Goal: Navigation & Orientation: Find specific page/section

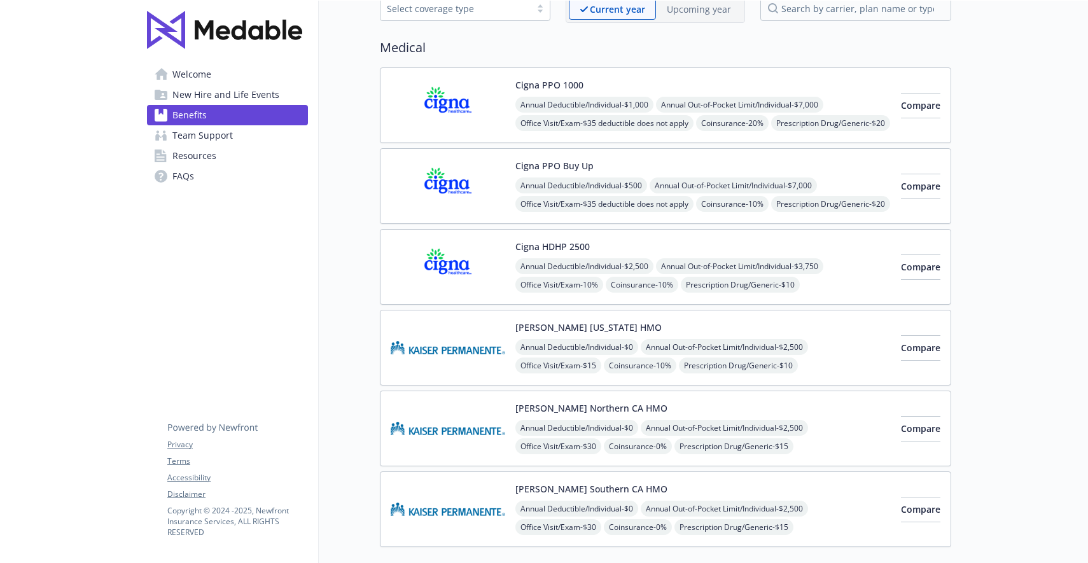
scroll to position [107, 0]
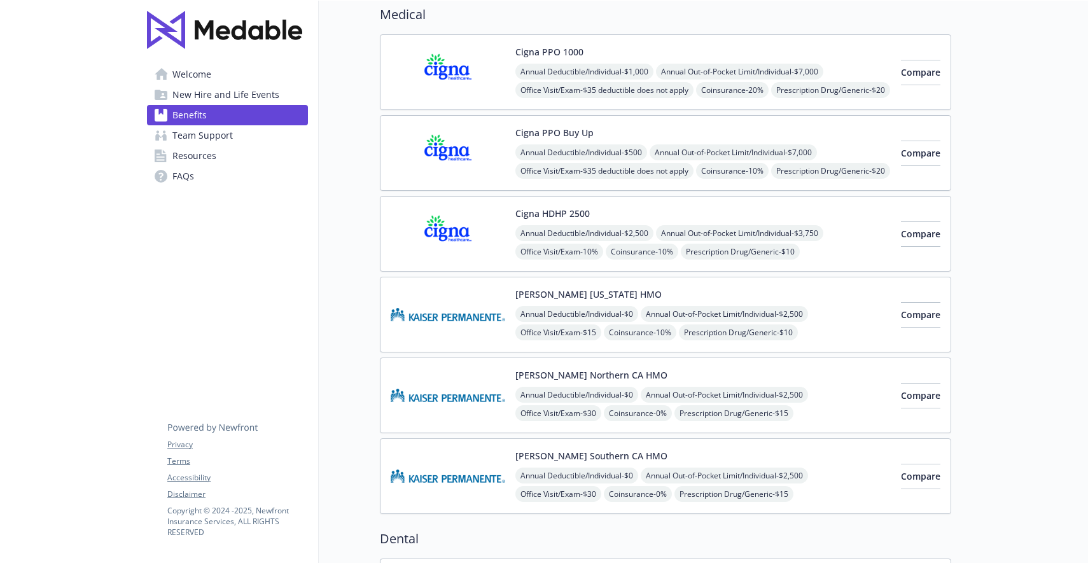
click at [231, 100] on span "New Hire and Life Events" at bounding box center [225, 95] width 107 height 20
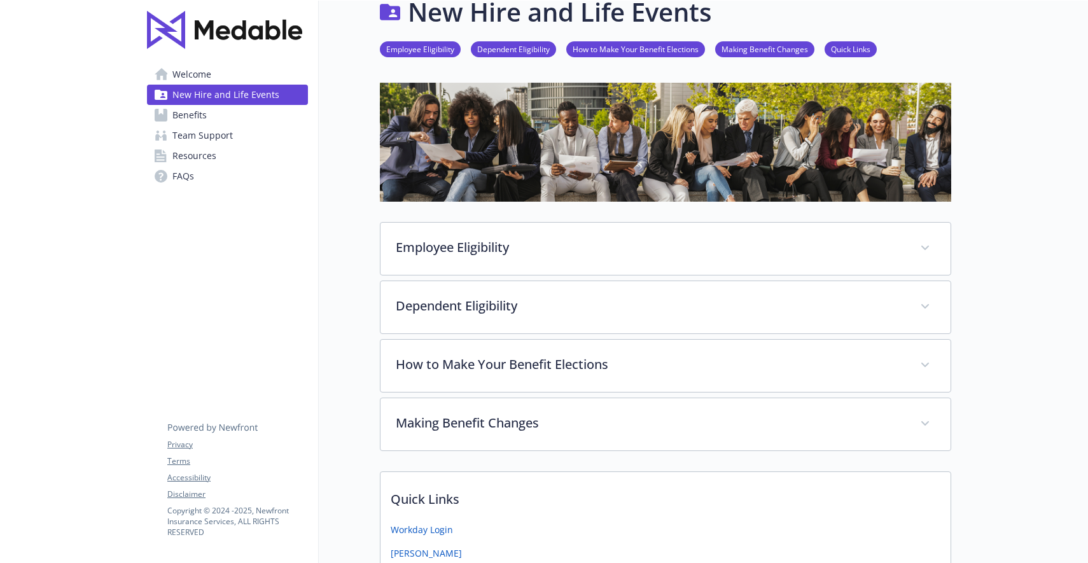
scroll to position [107, 0]
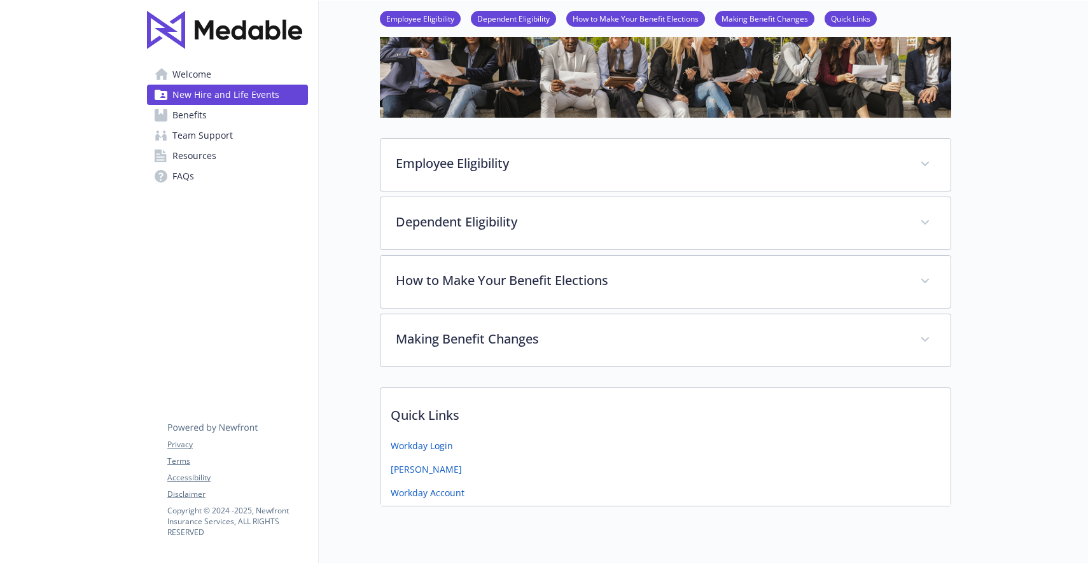
click at [212, 71] on link "Welcome" at bounding box center [227, 74] width 161 height 20
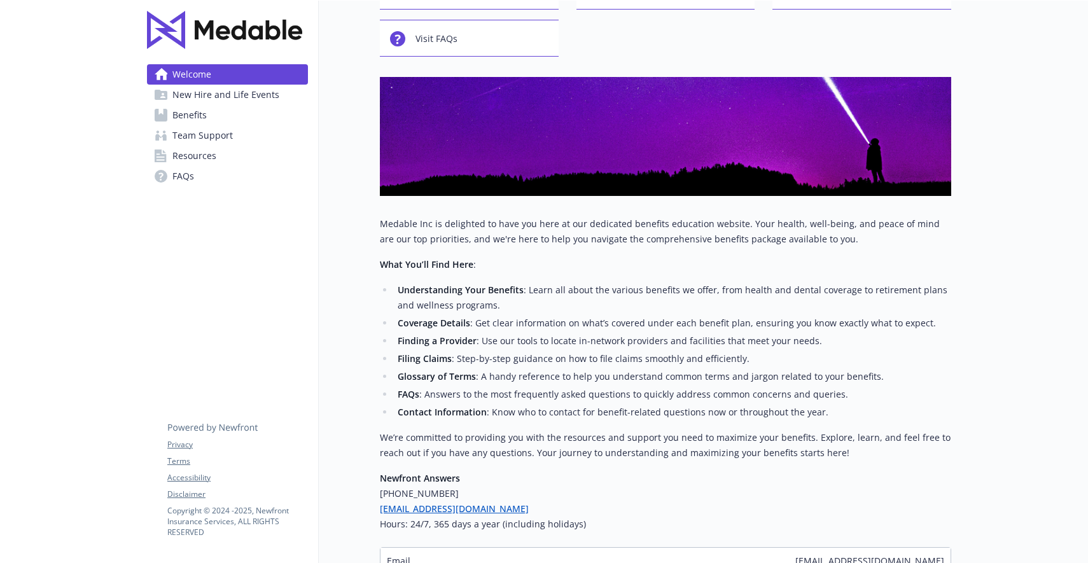
scroll to position [206, 0]
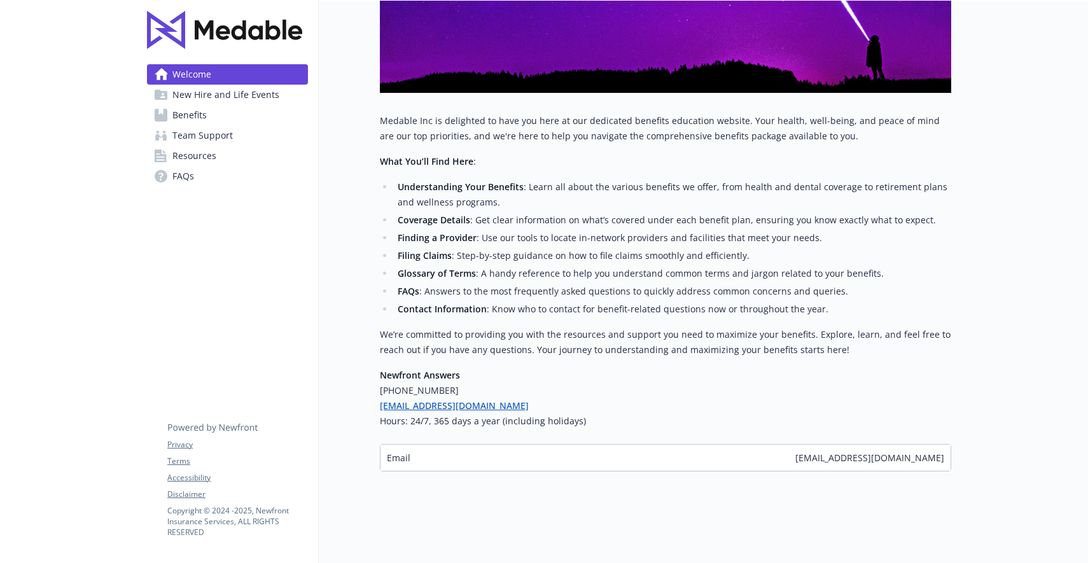
click at [204, 150] on span "Resources" at bounding box center [194, 156] width 44 height 20
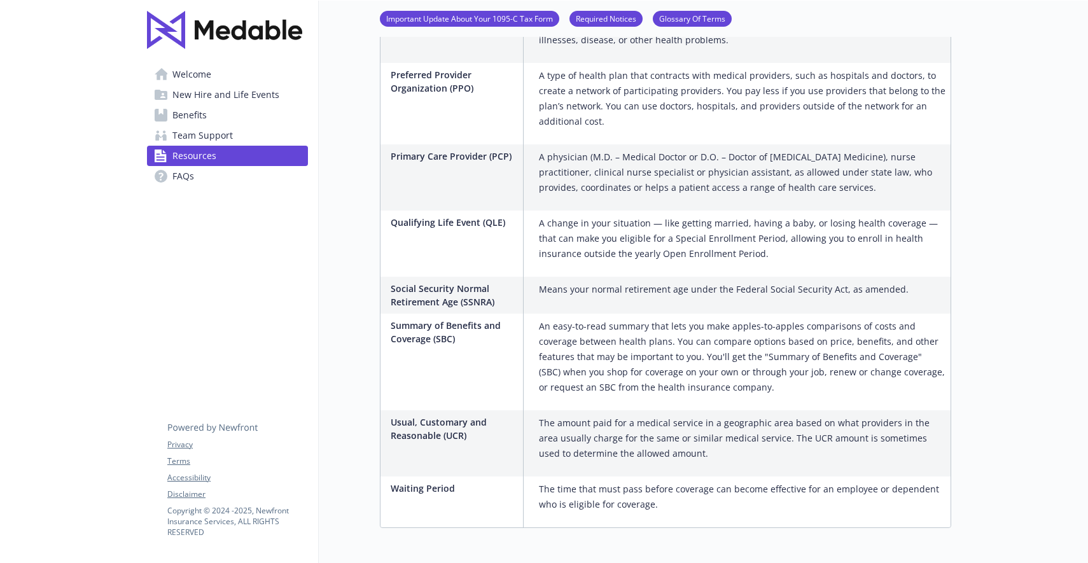
scroll to position [2149, 0]
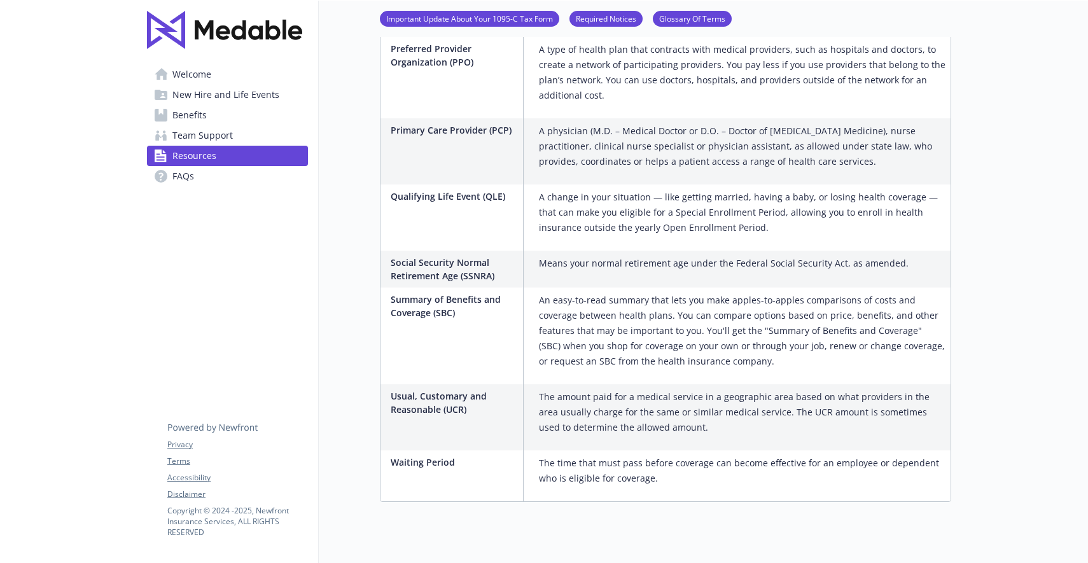
click at [222, 102] on span "New Hire and Life Events" at bounding box center [225, 95] width 107 height 20
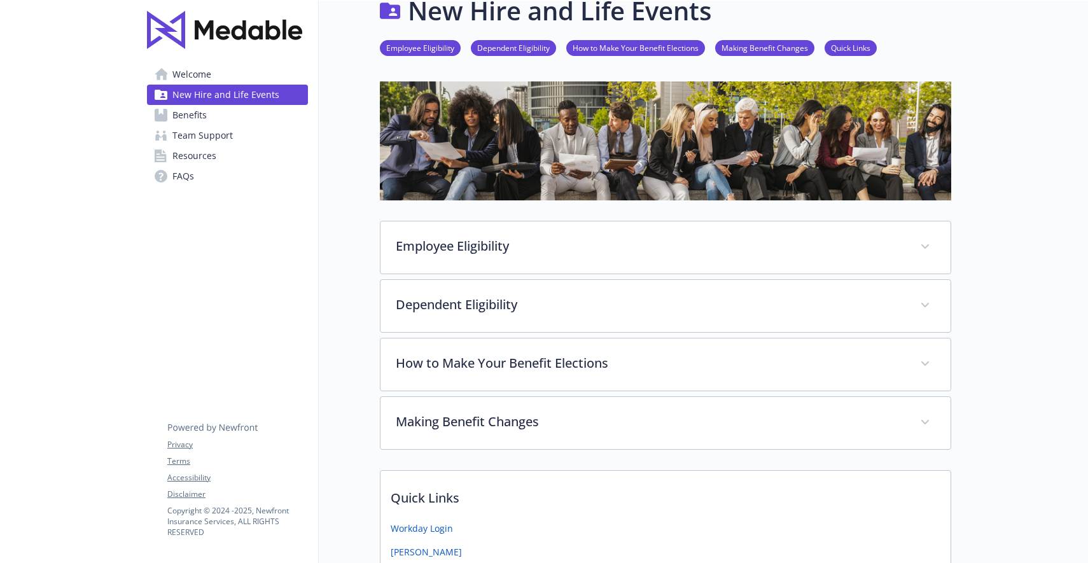
click at [223, 69] on link "Welcome" at bounding box center [227, 74] width 161 height 20
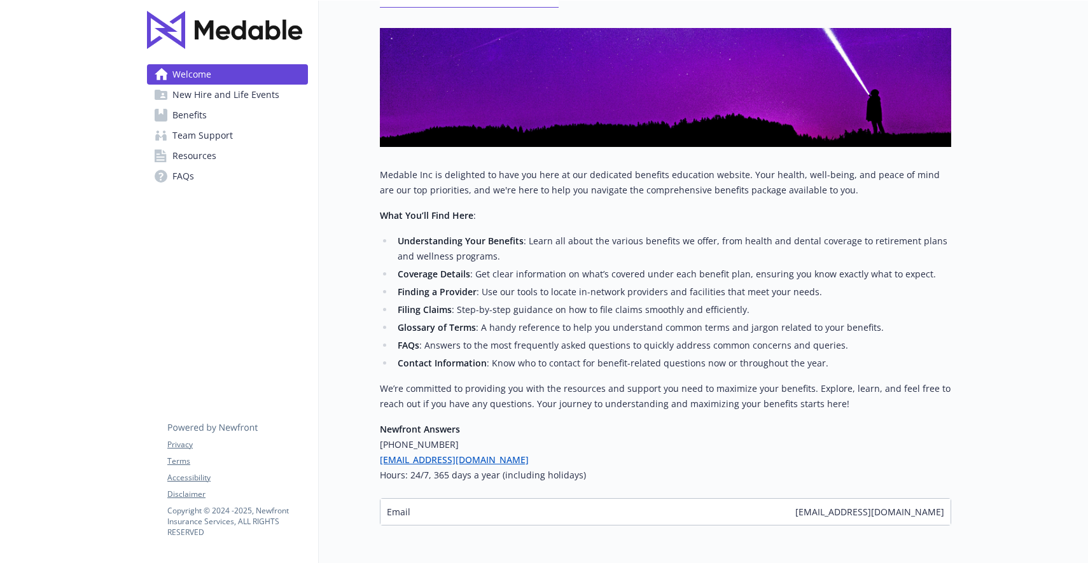
scroll to position [159, 0]
